Goal: Task Accomplishment & Management: Use online tool/utility

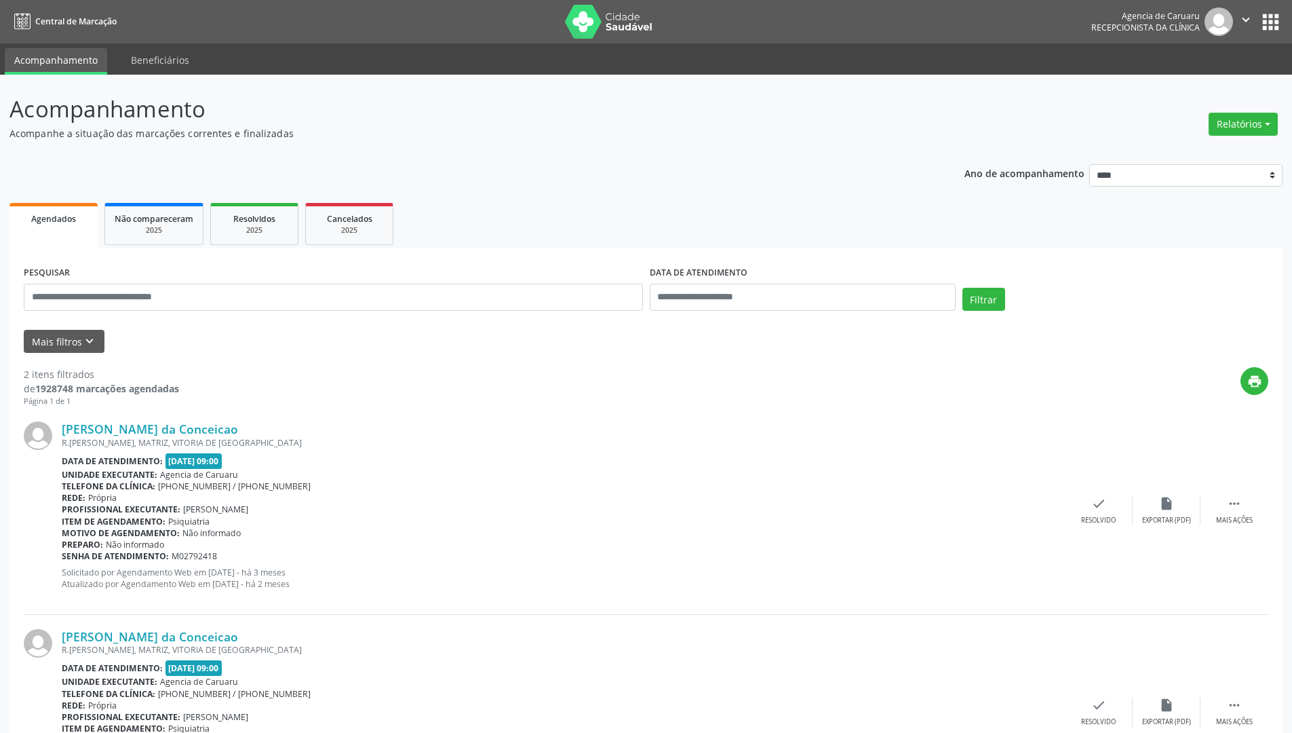
click at [728, 64] on ul "Acompanhamento Beneficiários" at bounding box center [646, 58] width 1292 height 31
click at [723, 24] on nav "Central de Marcação Agencia de Caruaru Recepcionista da clínica  Configurações…" at bounding box center [646, 21] width 1292 height 43
click at [1280, 27] on button "apps" at bounding box center [1271, 22] width 24 height 24
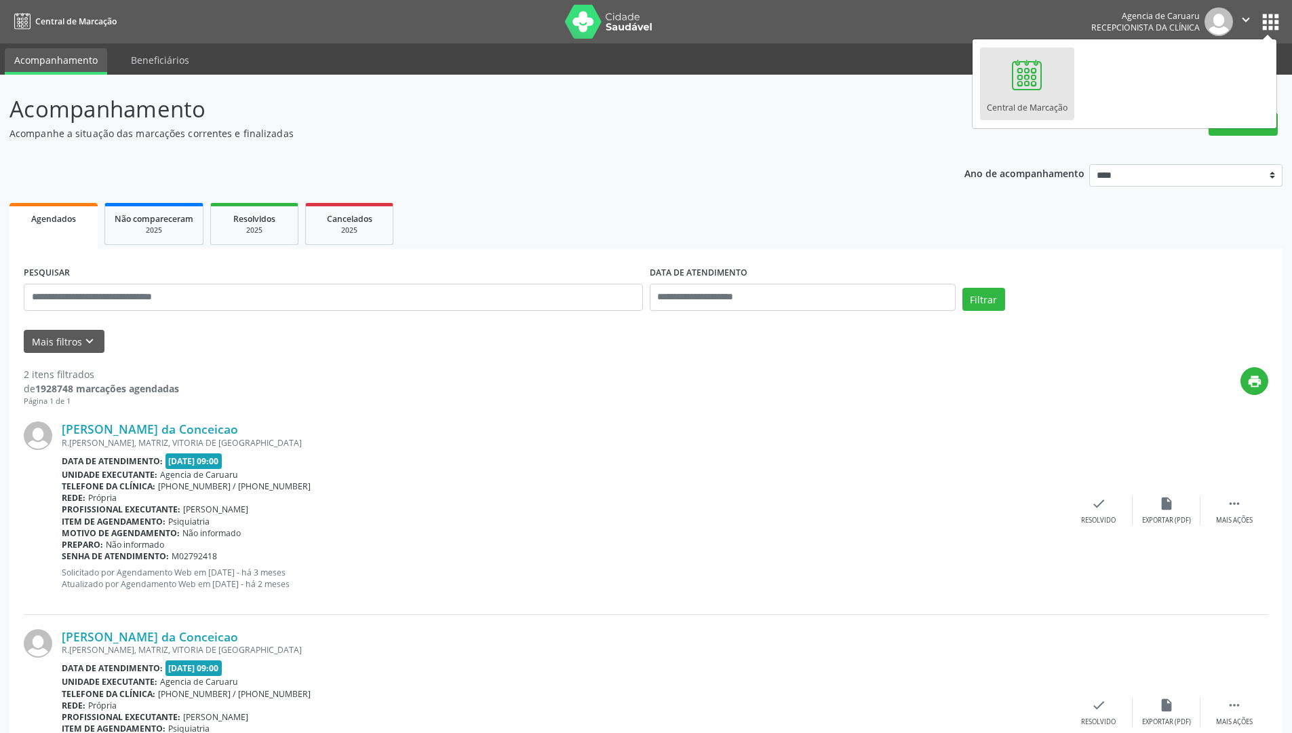
drag, startPoint x: 757, startPoint y: 663, endPoint x: 848, endPoint y: 639, distance: 94.1
click at [773, 640] on div "David Vitor da Conceicao R.HILARIO GOMES DE SOUZA, MATRIZ, VITORIA DE SANTO ANT…" at bounding box center [563, 712] width 1003 height 166
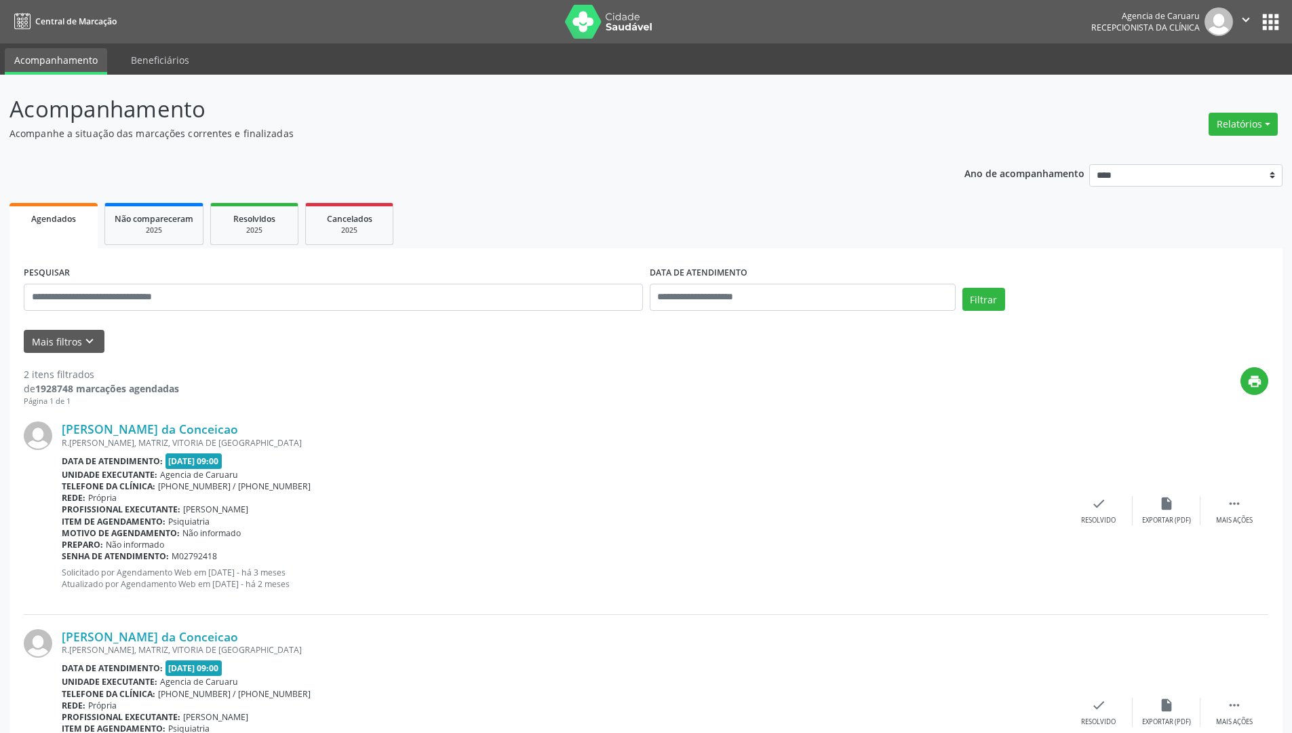
click at [1242, 17] on icon "" at bounding box center [1246, 19] width 15 height 15
click at [1060, 105] on header "Acompanhamento Acompanhe a situação das marcações correntes e finalizadas Relat…" at bounding box center [645, 116] width 1273 height 48
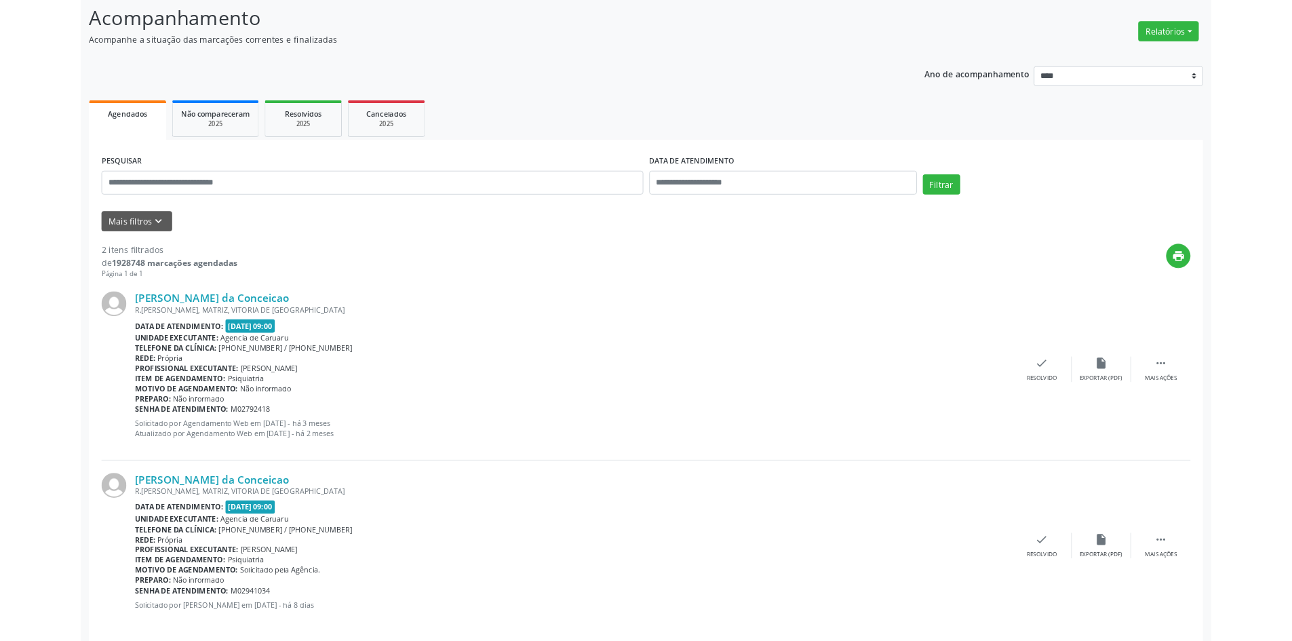
scroll to position [100, 0]
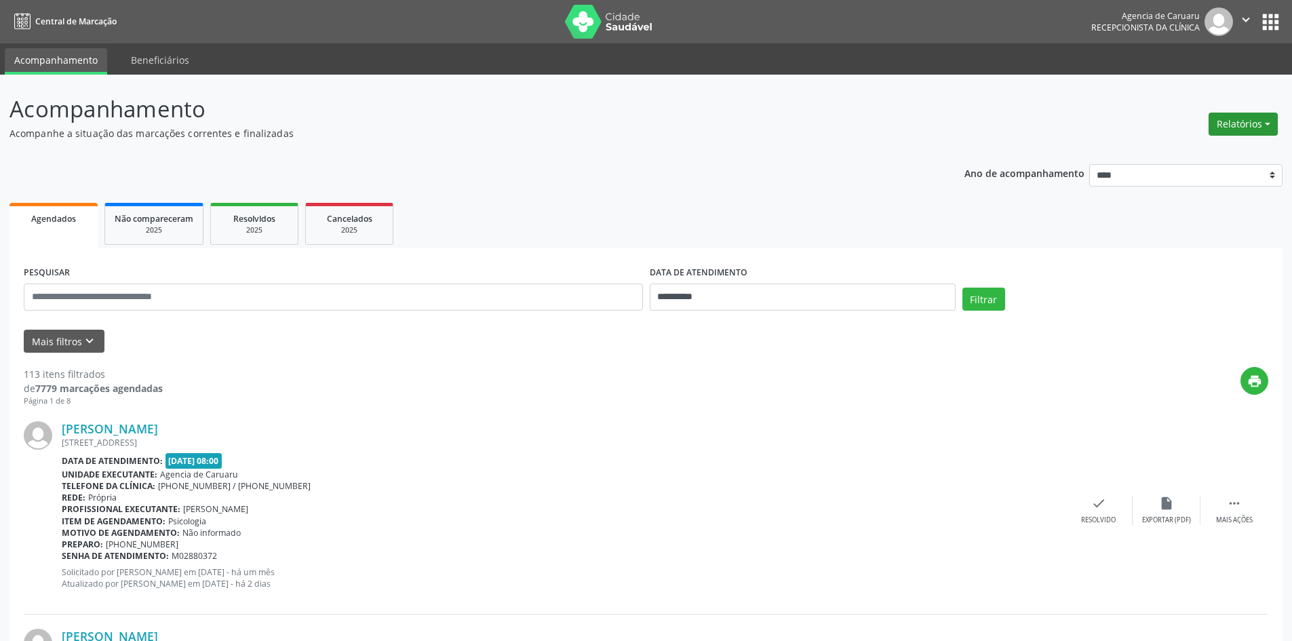
click at [1225, 125] on button "Relatórios" at bounding box center [1243, 124] width 69 height 23
click at [1187, 151] on link "Agendamentos" at bounding box center [1206, 153] width 146 height 19
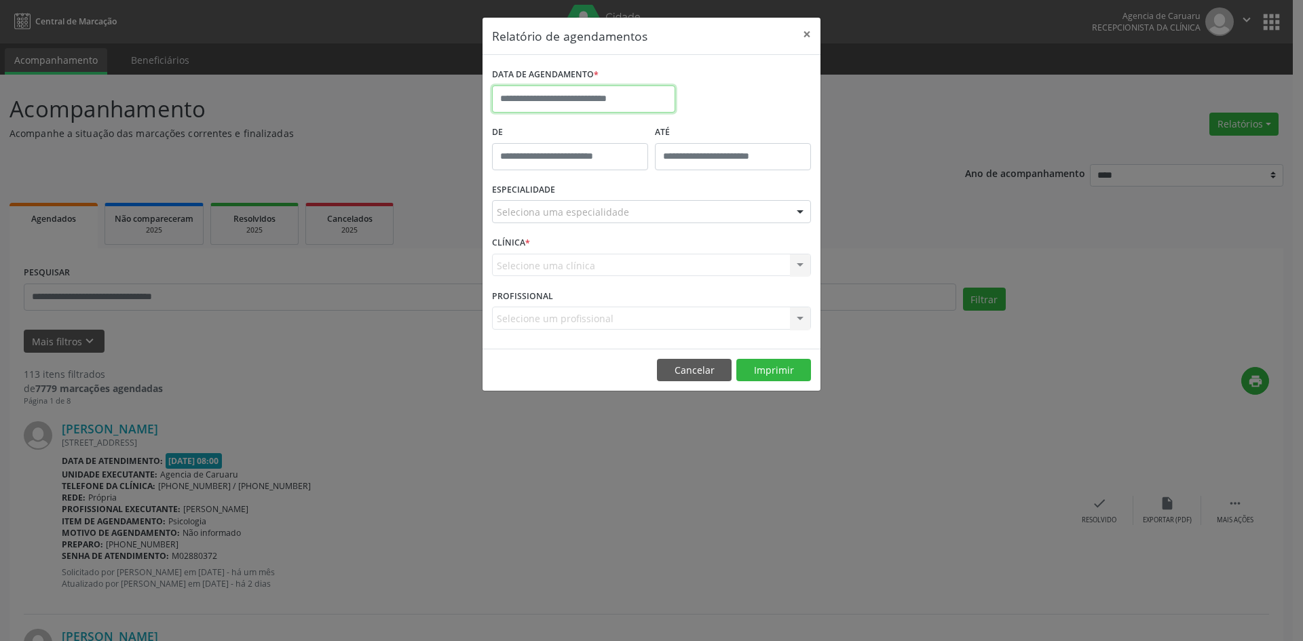
click at [518, 102] on input "text" at bounding box center [583, 98] width 183 height 27
click at [651, 251] on span "26" at bounding box center [655, 251] width 26 height 26
type input "**********"
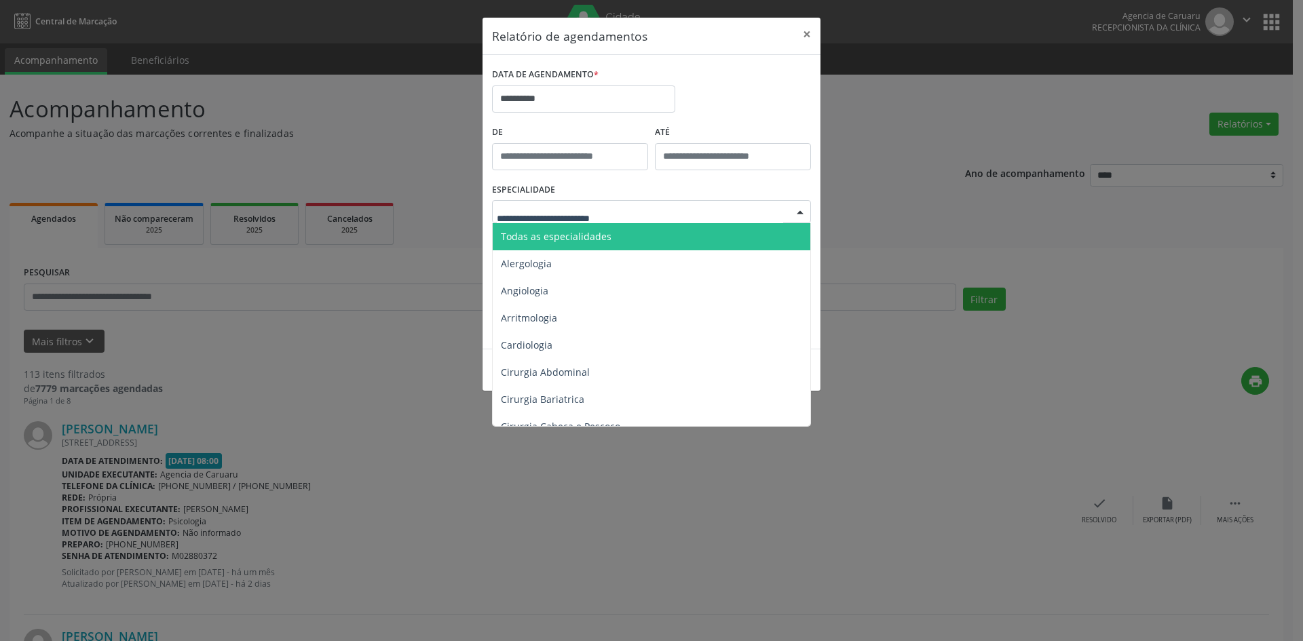
click at [581, 233] on span "Todas as especialidades" at bounding box center [556, 236] width 111 height 13
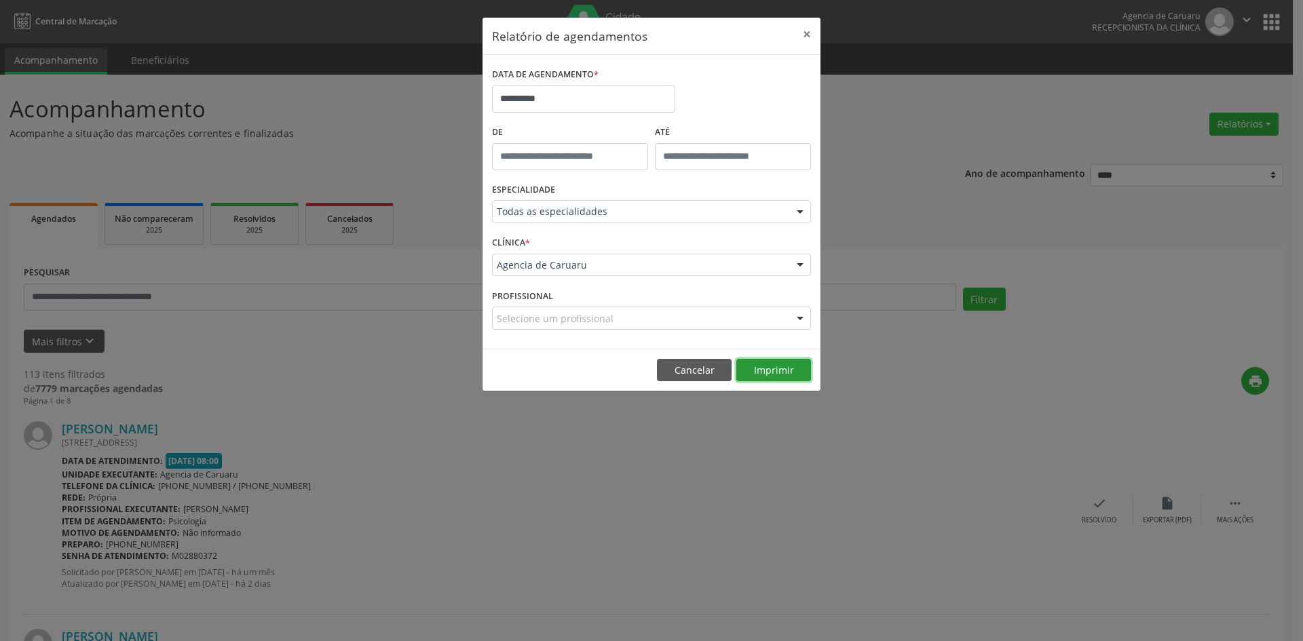
click at [763, 372] on button "Imprimir" at bounding box center [773, 370] width 75 height 23
click at [710, 368] on button "Cancelar" at bounding box center [694, 370] width 75 height 23
